Goal: Information Seeking & Learning: Check status

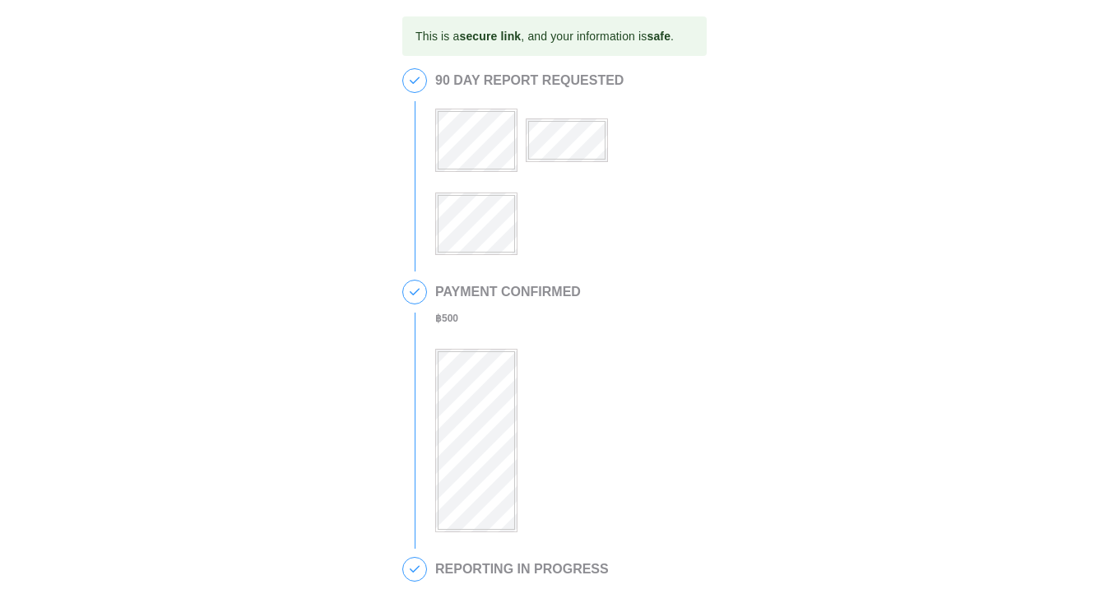
scroll to position [230, 0]
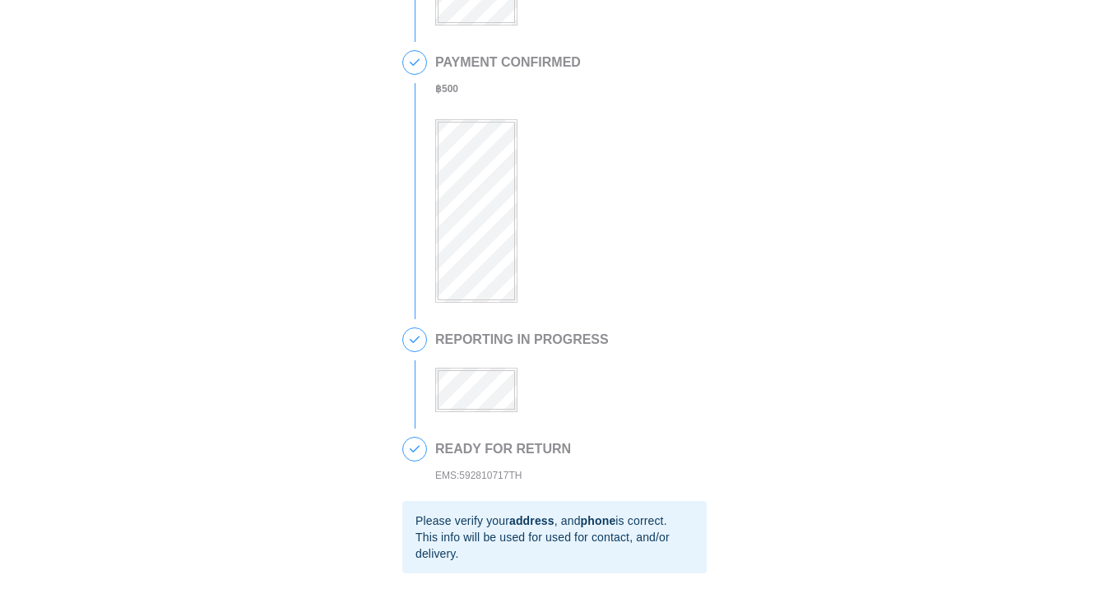
click at [500, 479] on div "EMS:592810717TH" at bounding box center [503, 475] width 136 height 19
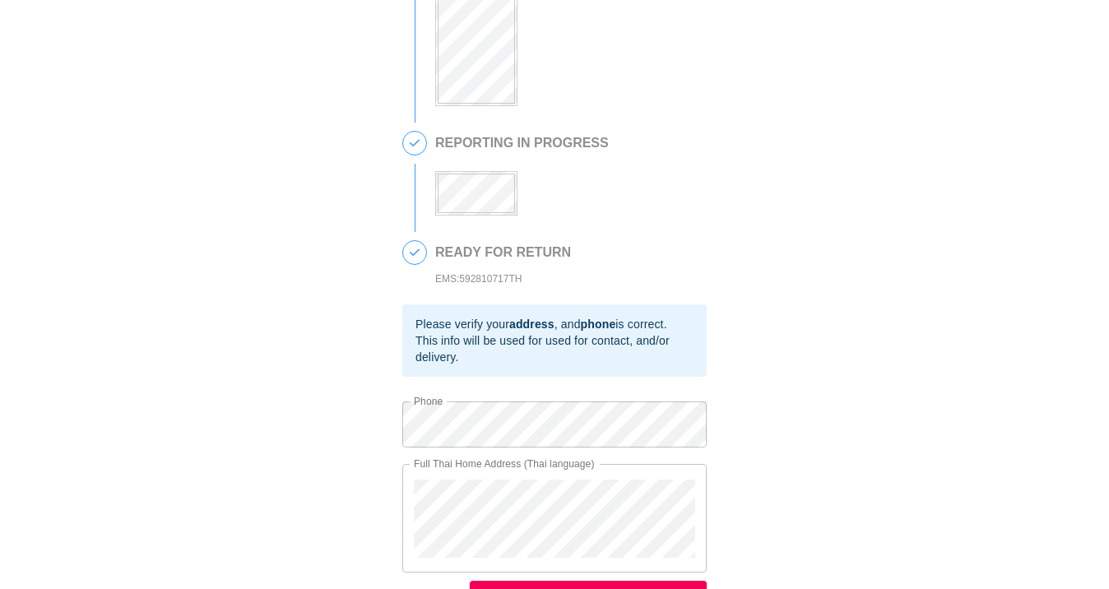
scroll to position [438, 0]
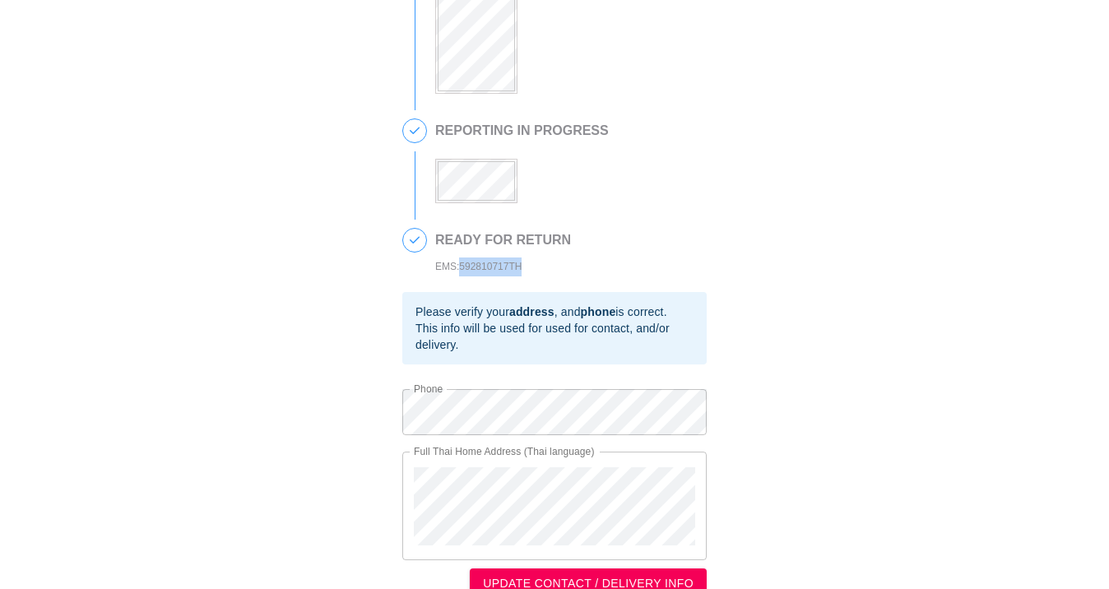
drag, startPoint x: 459, startPoint y: 267, endPoint x: 535, endPoint y: 265, distance: 75.7
click at [535, 267] on div "EMS:592810717TH" at bounding box center [503, 266] width 136 height 19
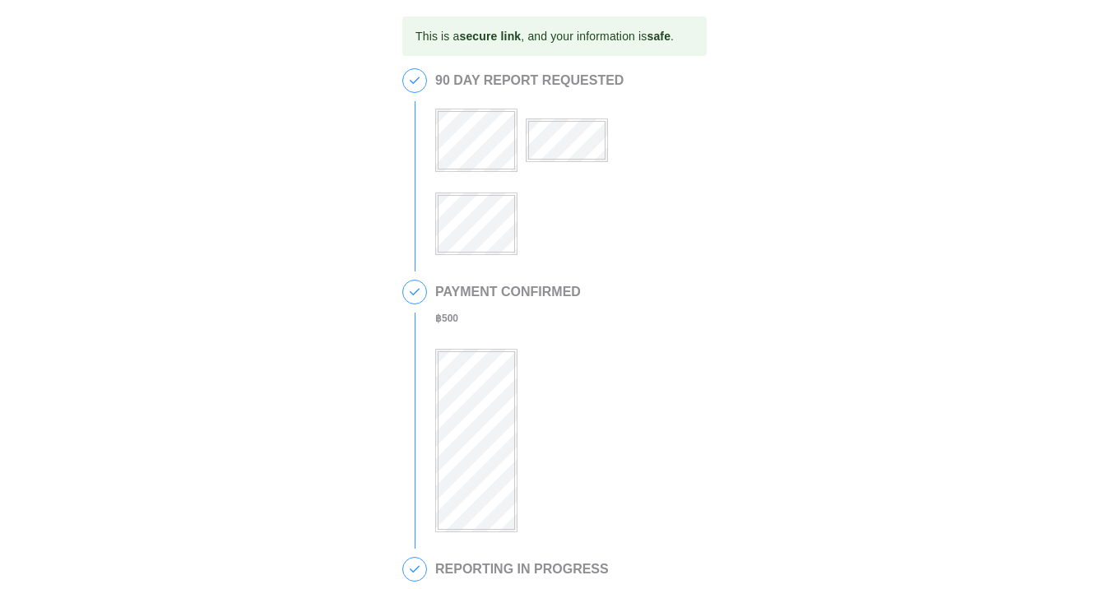
scroll to position [467, 0]
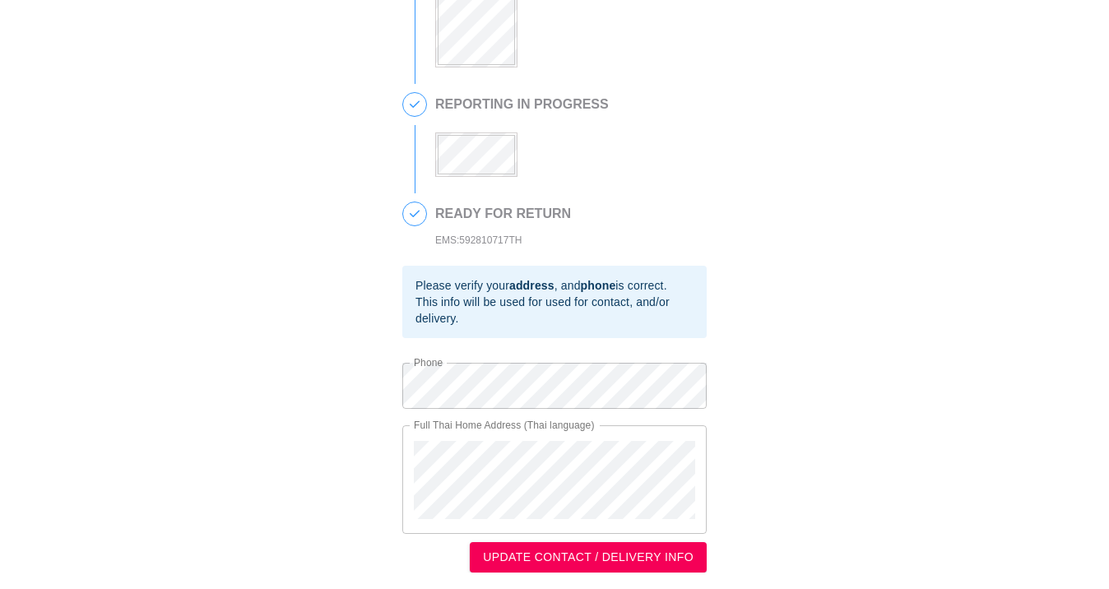
click at [493, 179] on div "3 REPORTING IN PROGRESS" at bounding box center [554, 142] width 304 height 100
